Goal: Information Seeking & Learning: Learn about a topic

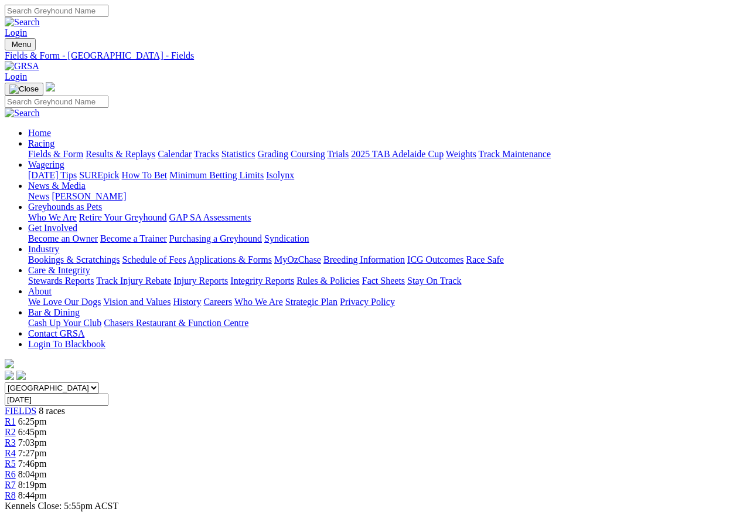
click at [16, 416] on link "R1" at bounding box center [10, 421] width 11 height 10
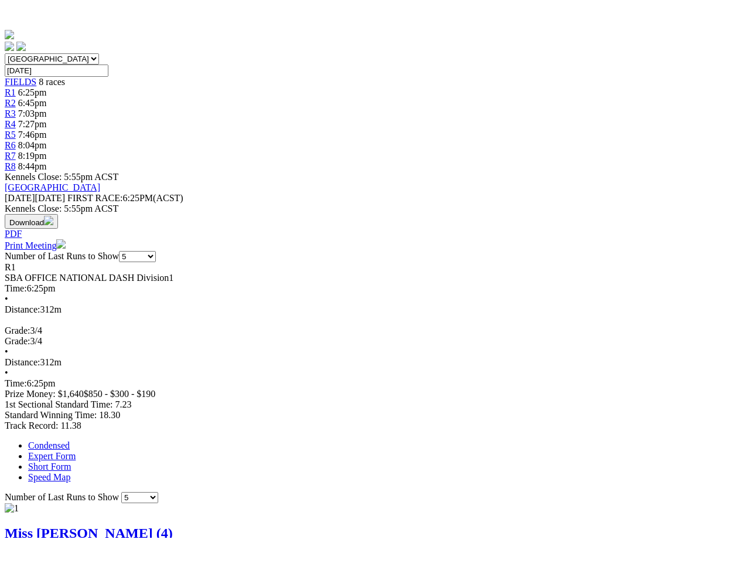
scroll to position [358, 0]
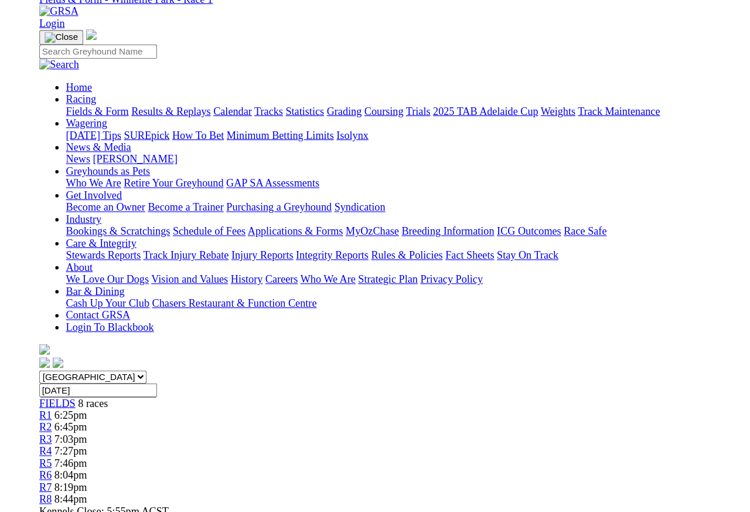
scroll to position [379, 0]
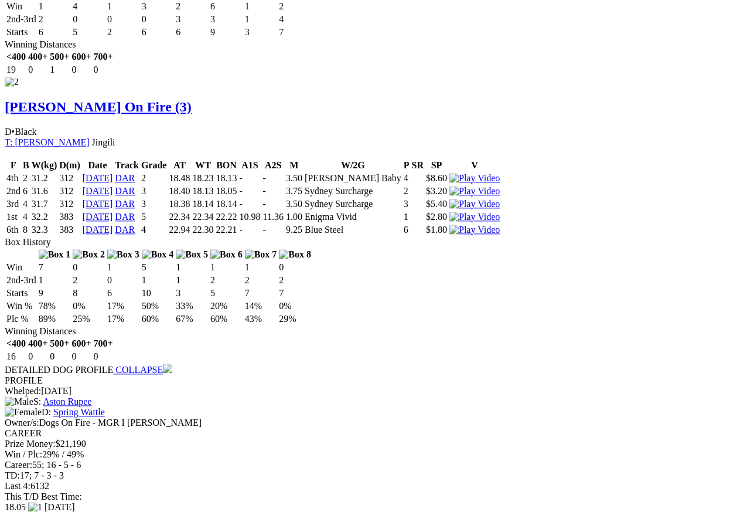
scroll to position [1353, 0]
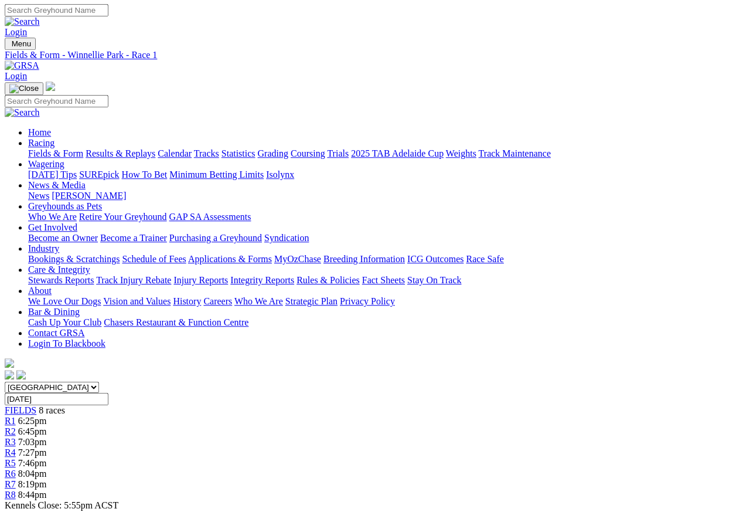
scroll to position [0, 0]
click at [47, 427] on span "6:45pm" at bounding box center [32, 432] width 29 height 10
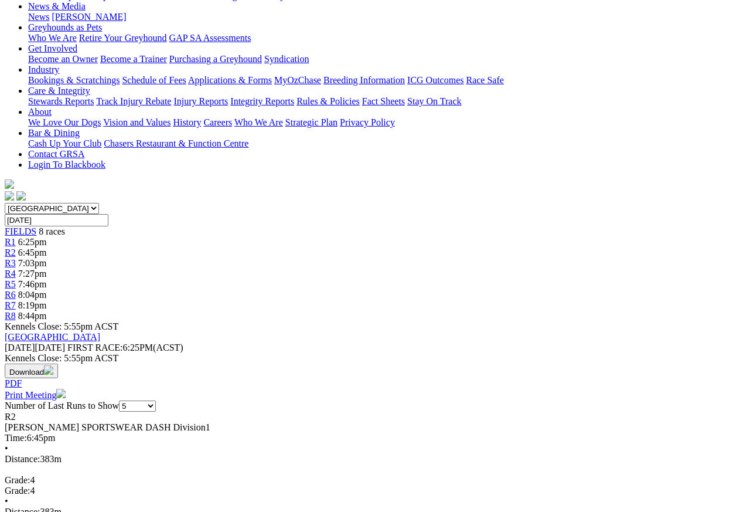
scroll to position [212, 0]
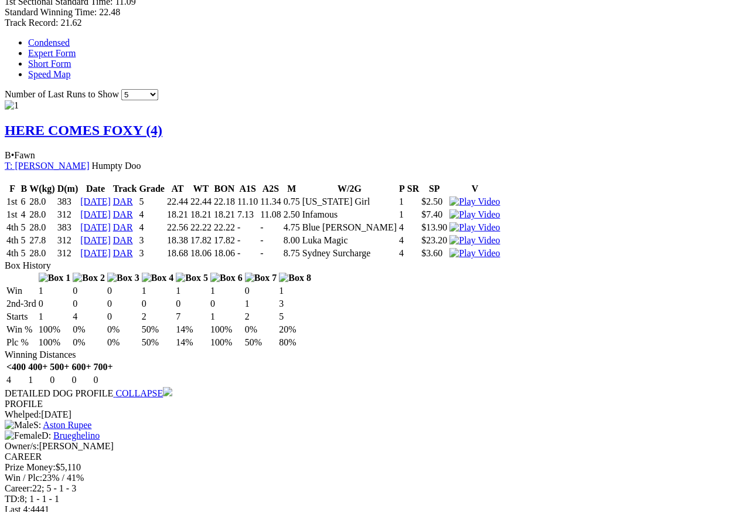
scroll to position [733, 0]
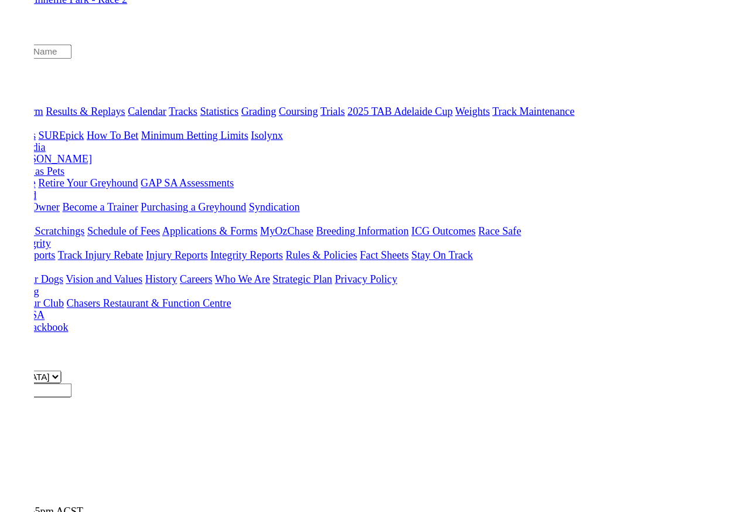
scroll to position [754, 0]
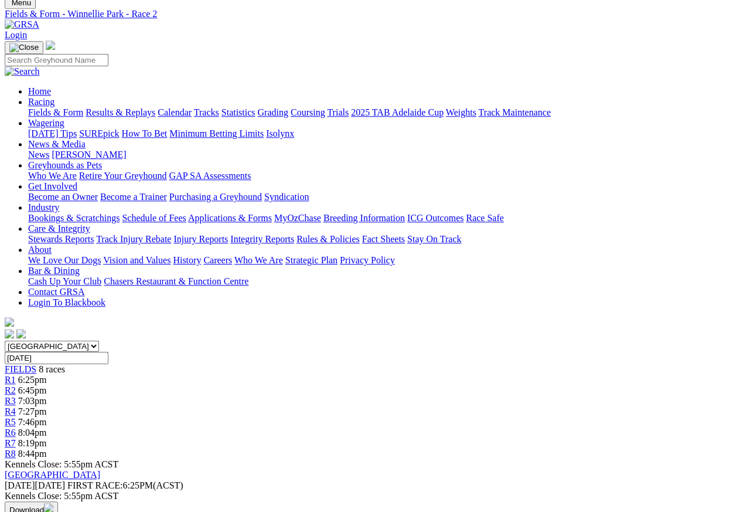
scroll to position [0, 0]
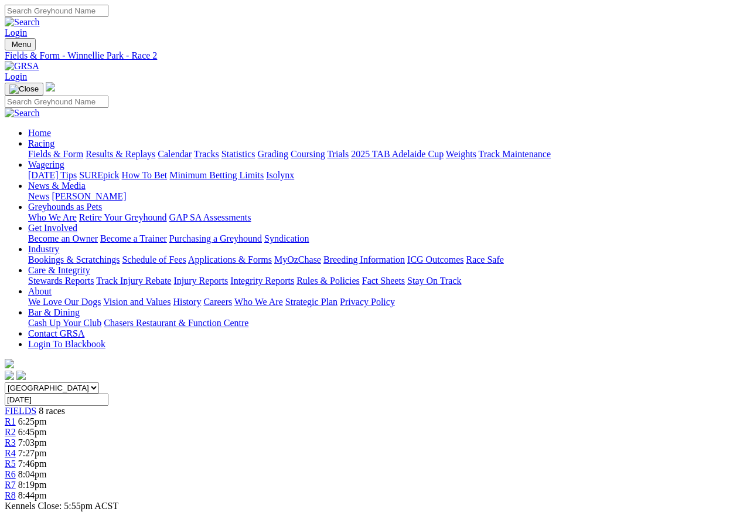
click at [16, 437] on link "R3" at bounding box center [10, 442] width 11 height 10
click at [16, 448] on link "R4" at bounding box center [10, 453] width 11 height 10
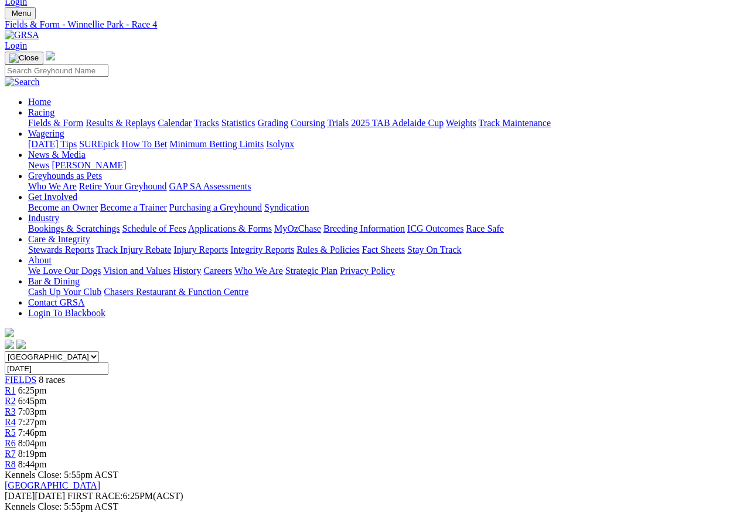
scroll to position [18, 0]
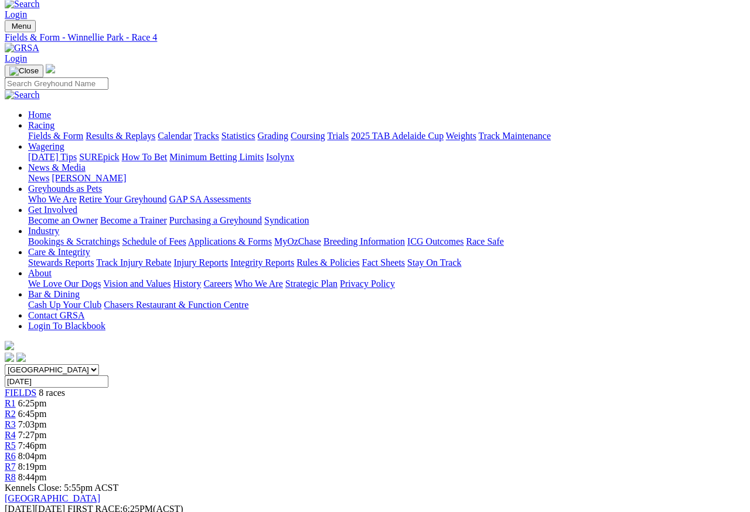
click at [16, 440] on span "R5" at bounding box center [10, 445] width 11 height 10
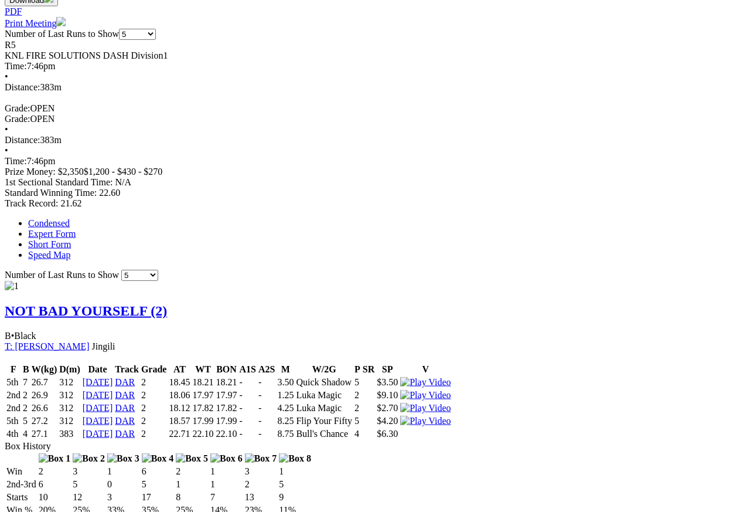
scroll to position [552, 0]
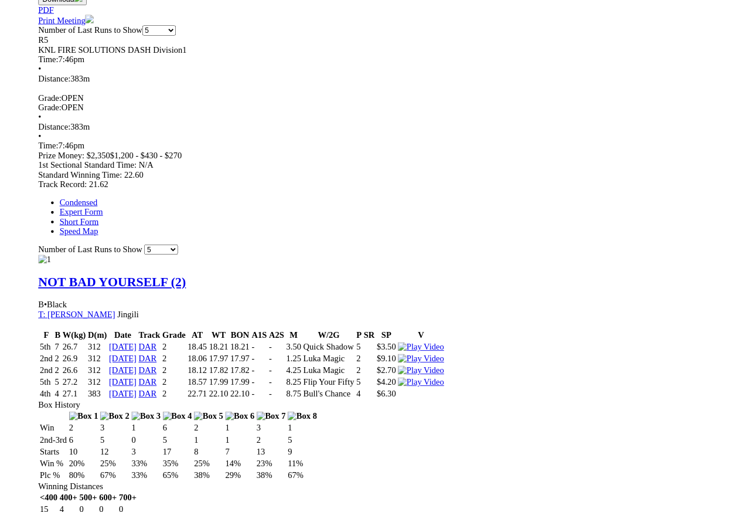
scroll to position [0, 0]
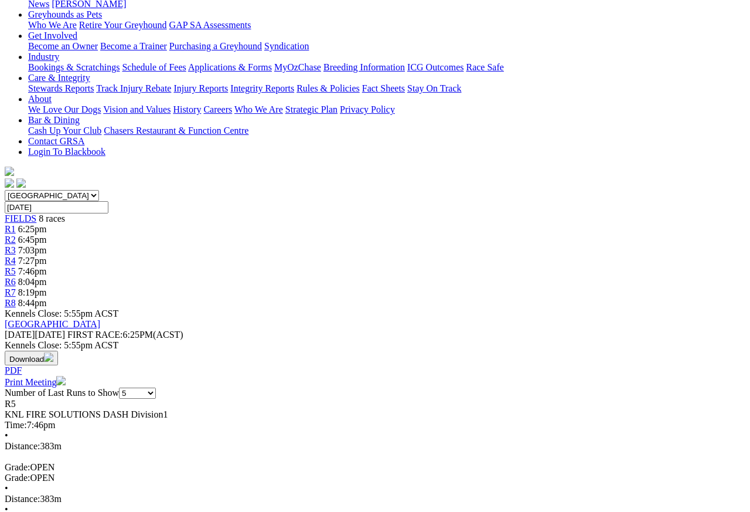
scroll to position [192, 0]
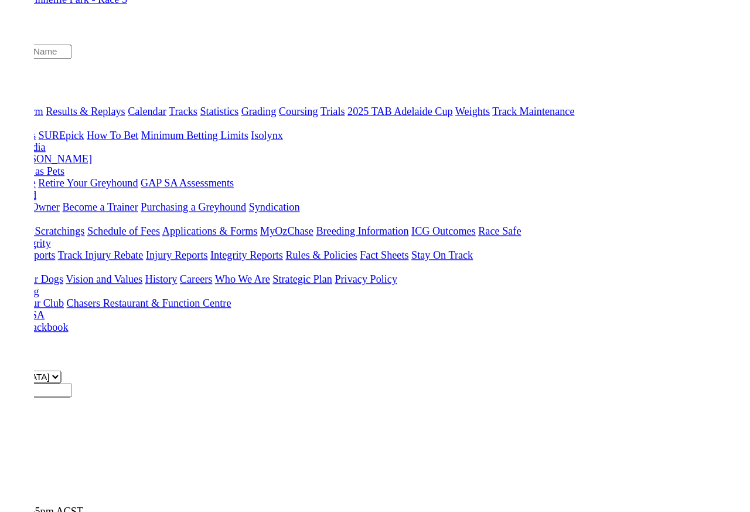
scroll to position [213, 0]
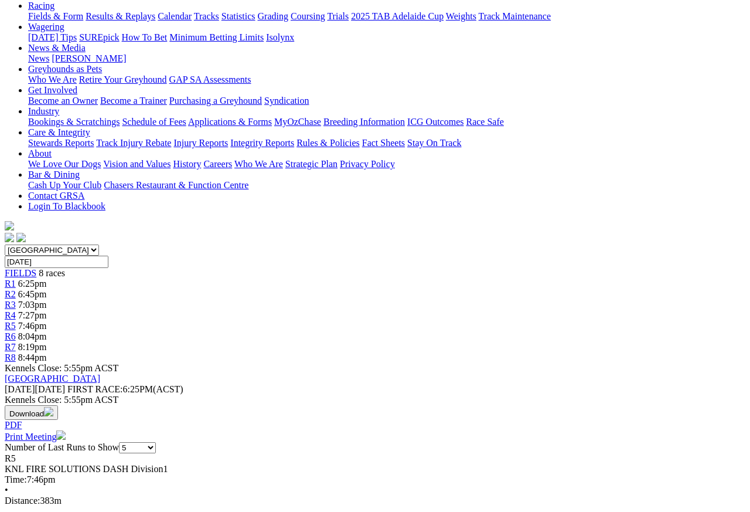
scroll to position [0, 0]
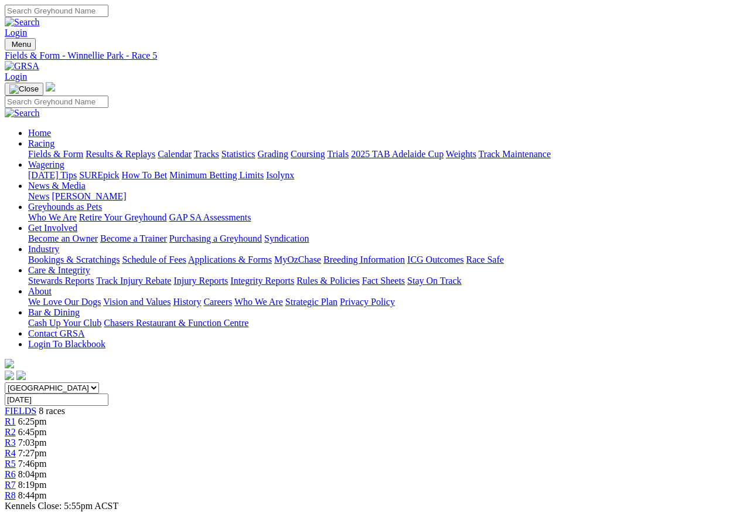
click at [16, 469] on span "R6" at bounding box center [10, 474] width 11 height 10
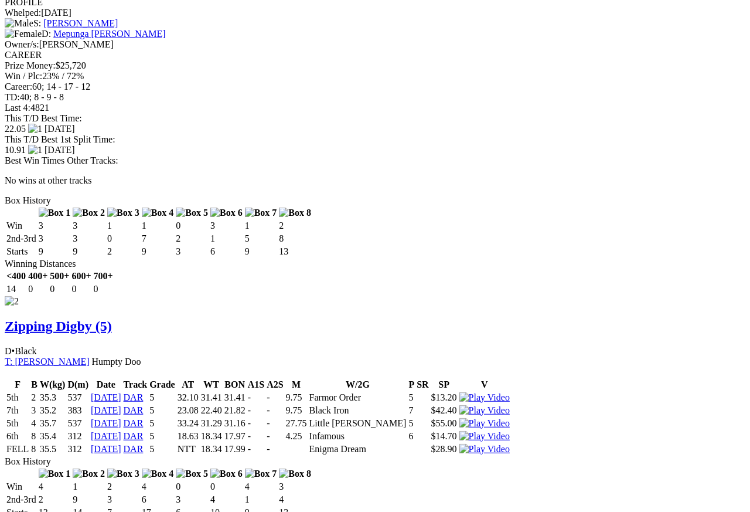
scroll to position [1145, 0]
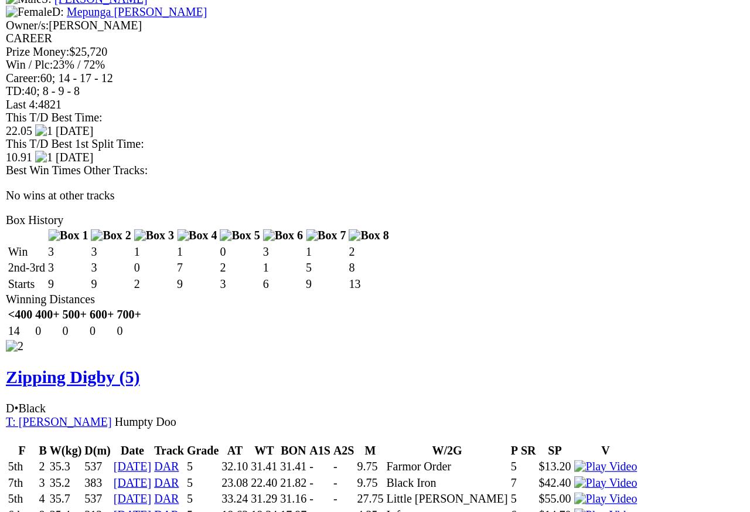
scroll to position [1157, 0]
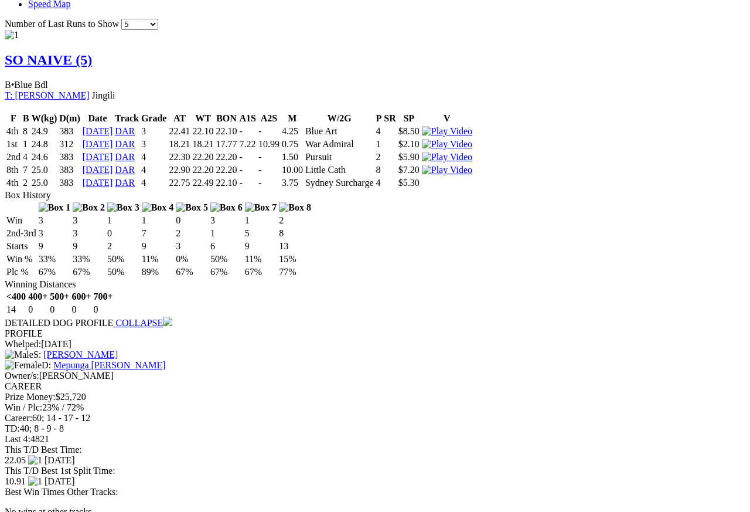
scroll to position [822, 0]
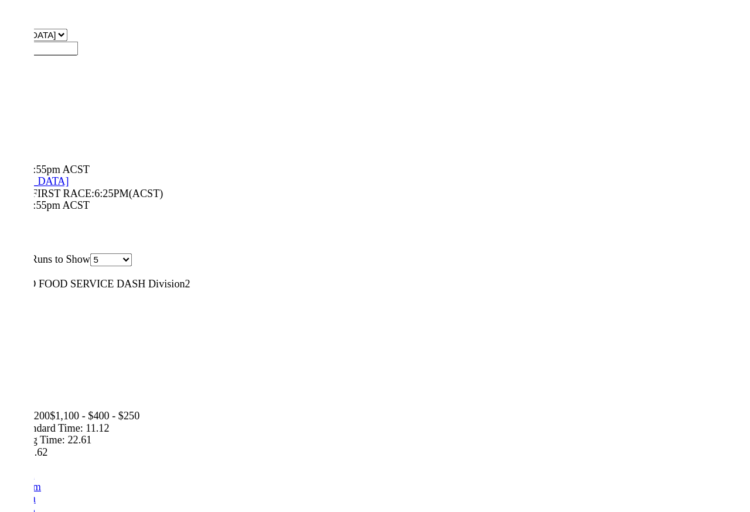
scroll to position [834, 0]
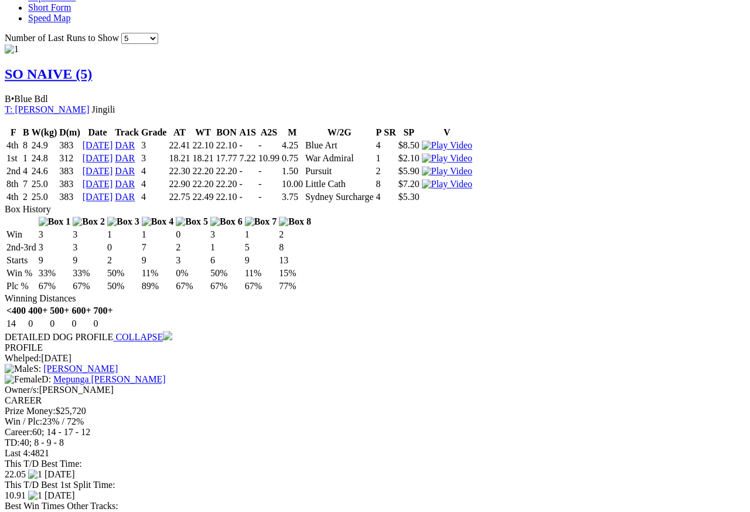
scroll to position [787, 0]
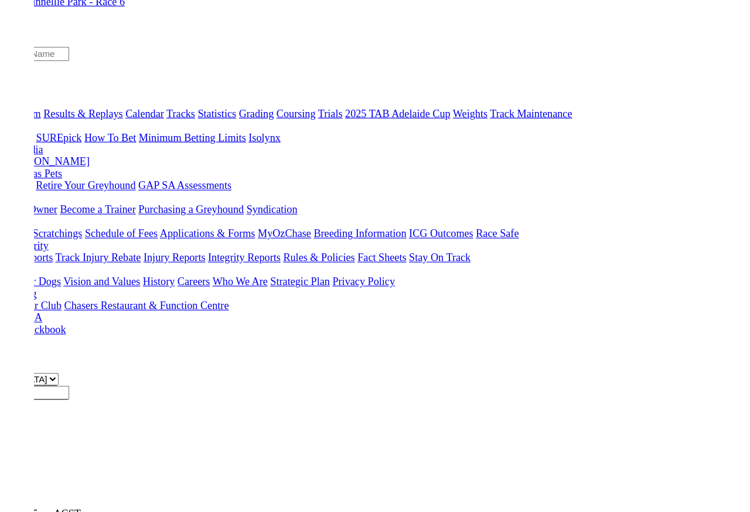
scroll to position [808, 0]
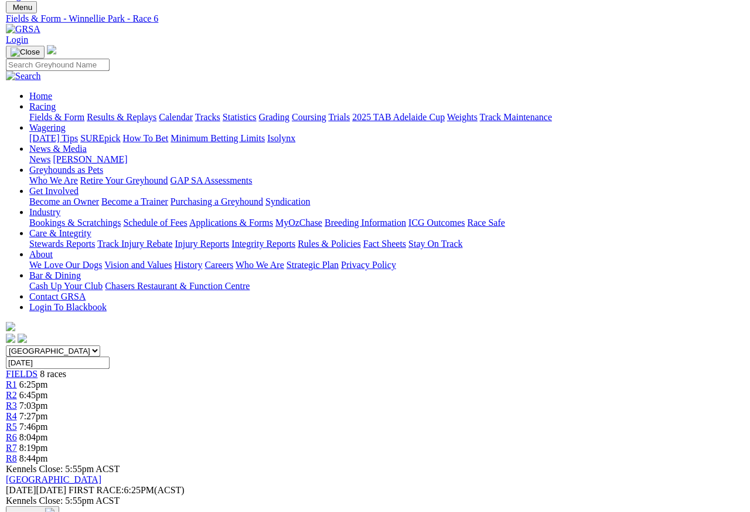
scroll to position [0, 0]
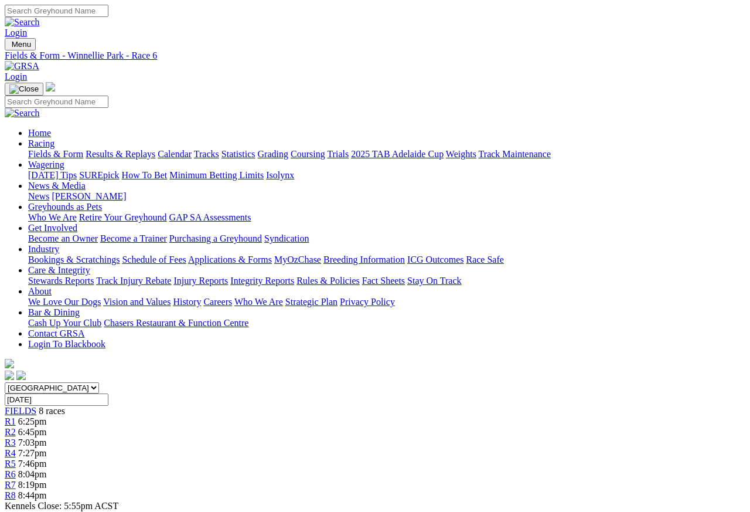
click at [16, 479] on span "R7" at bounding box center [10, 484] width 11 height 10
click at [16, 455] on span "R8" at bounding box center [10, 495] width 11 height 10
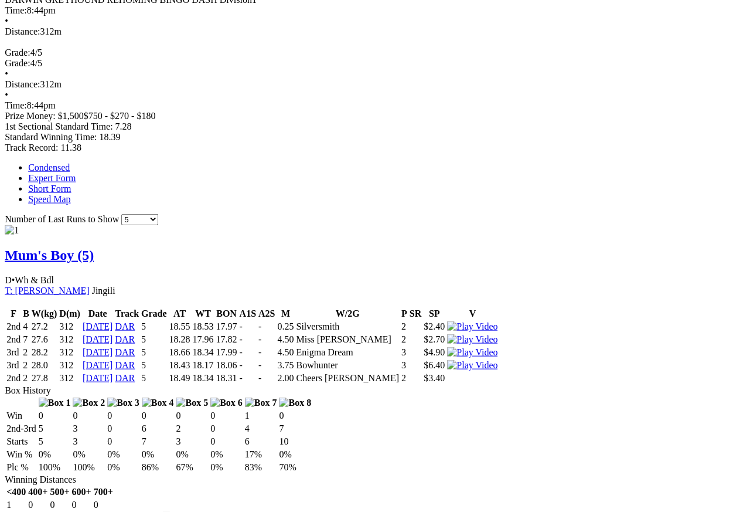
scroll to position [608, 13]
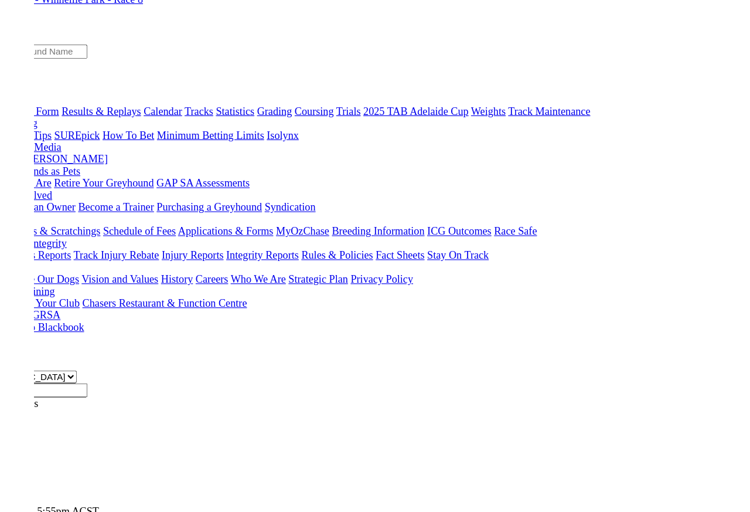
scroll to position [0, 0]
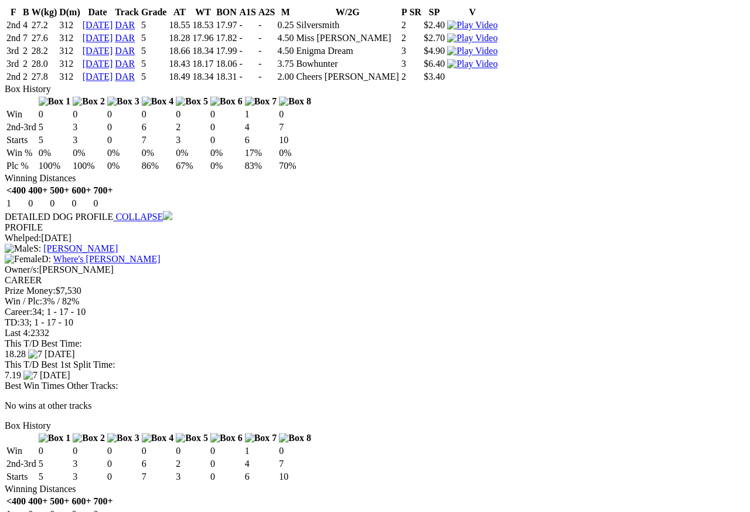
scroll to position [965, 0]
